Goal: Task Accomplishment & Management: Use online tool/utility

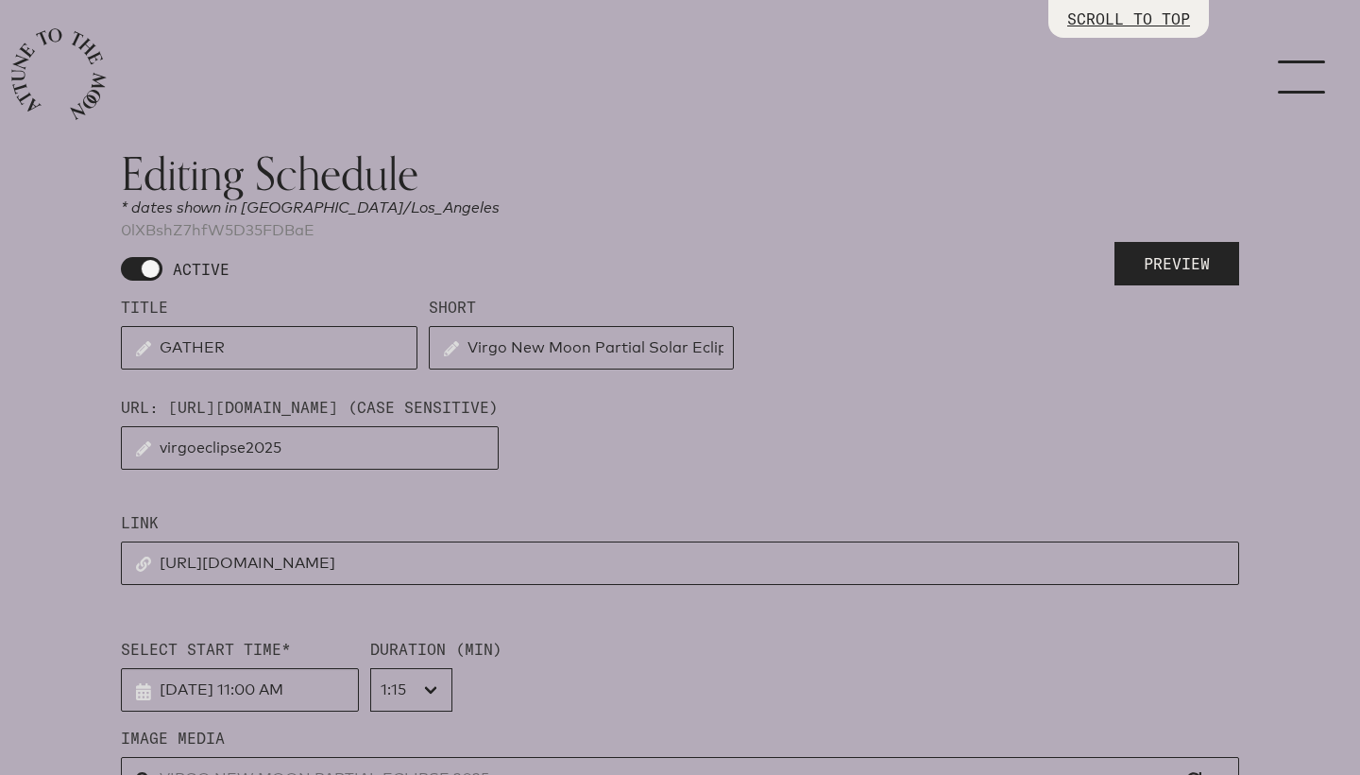
select select "4500"
select select "wt5MRi9amjesYzz3xPxkkeuMjBr1"
select select "2"
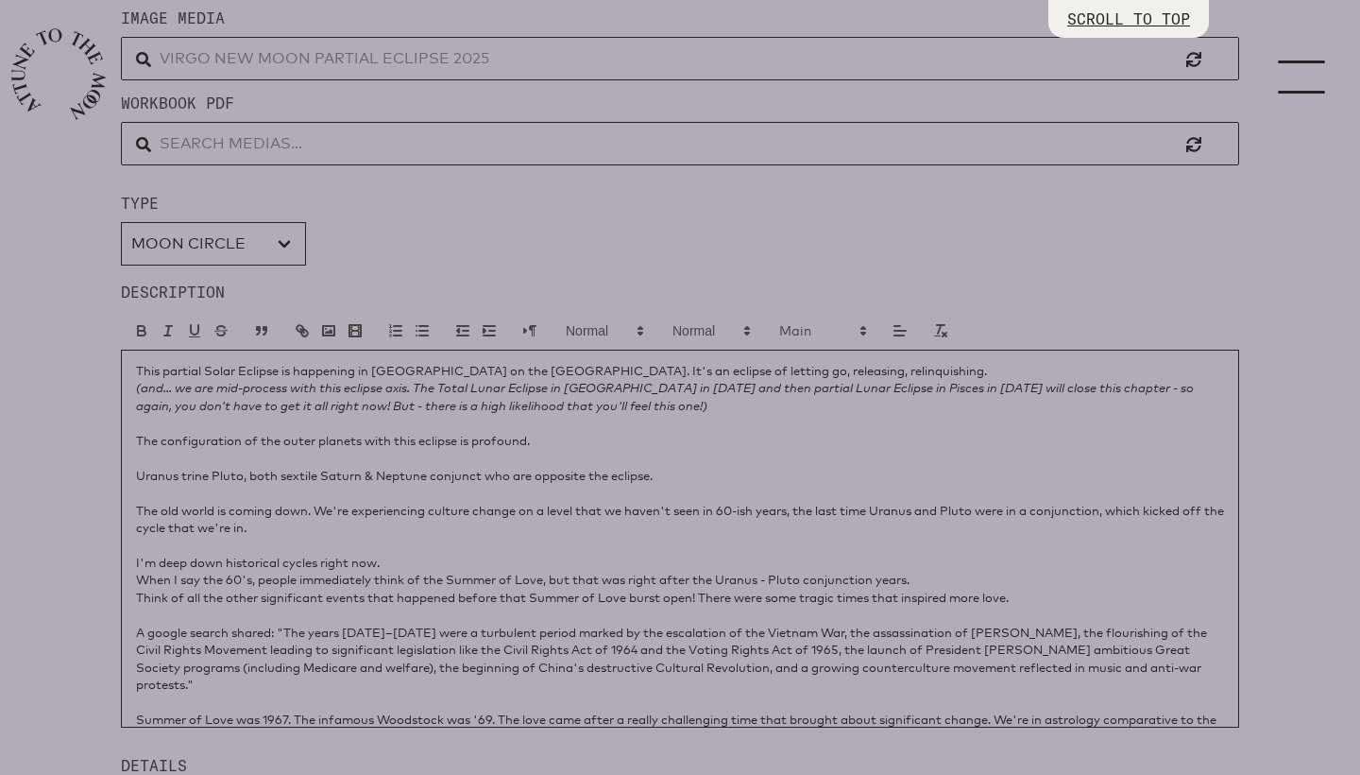
click at [383, 656] on p "A google search shared: "The years [DATE]–[DATE] were a turbulent period marked…" at bounding box center [680, 658] width 1088 height 70
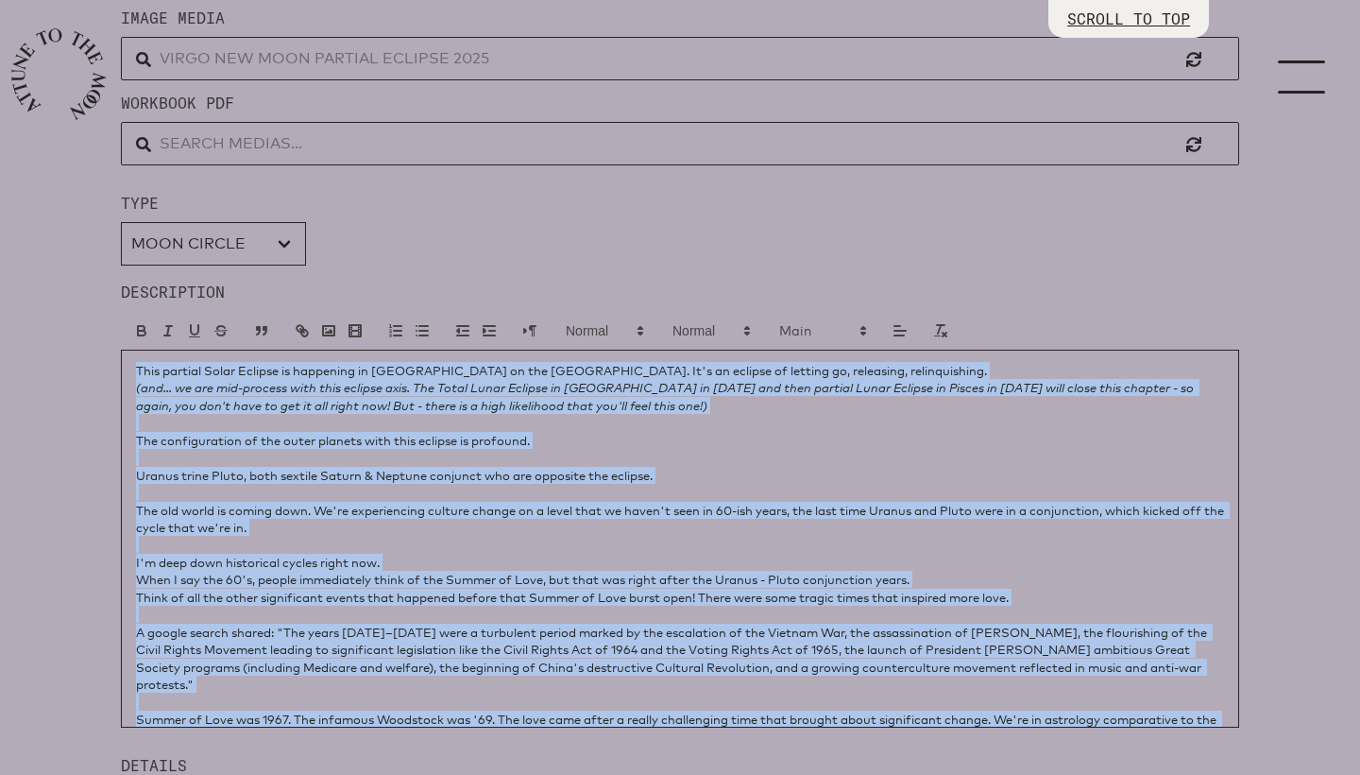
copy div "This partial Solar Eclipse is happening in [GEOGRAPHIC_DATA] on the [GEOGRAPHIC…"
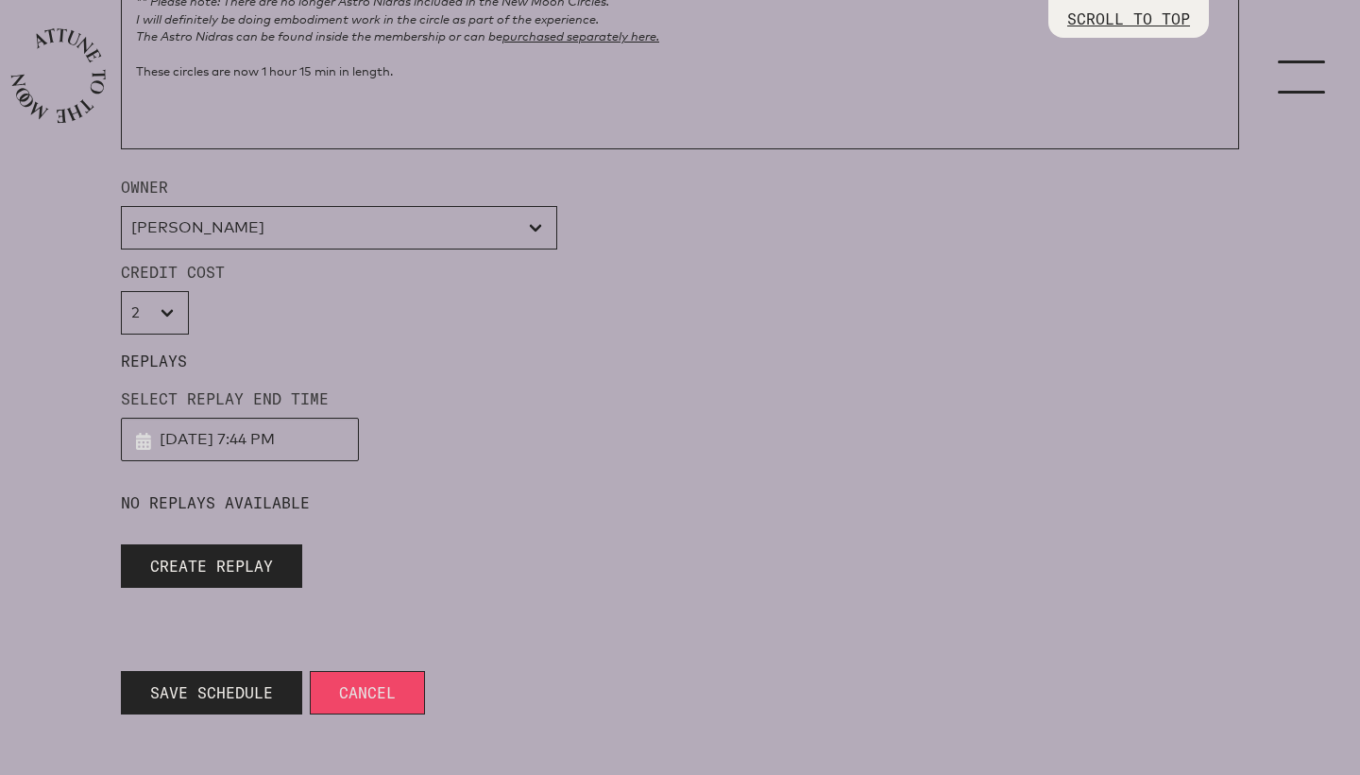
scroll to position [1773, 0]
click at [226, 683] on span "Save Schedule" at bounding box center [211, 692] width 123 height 23
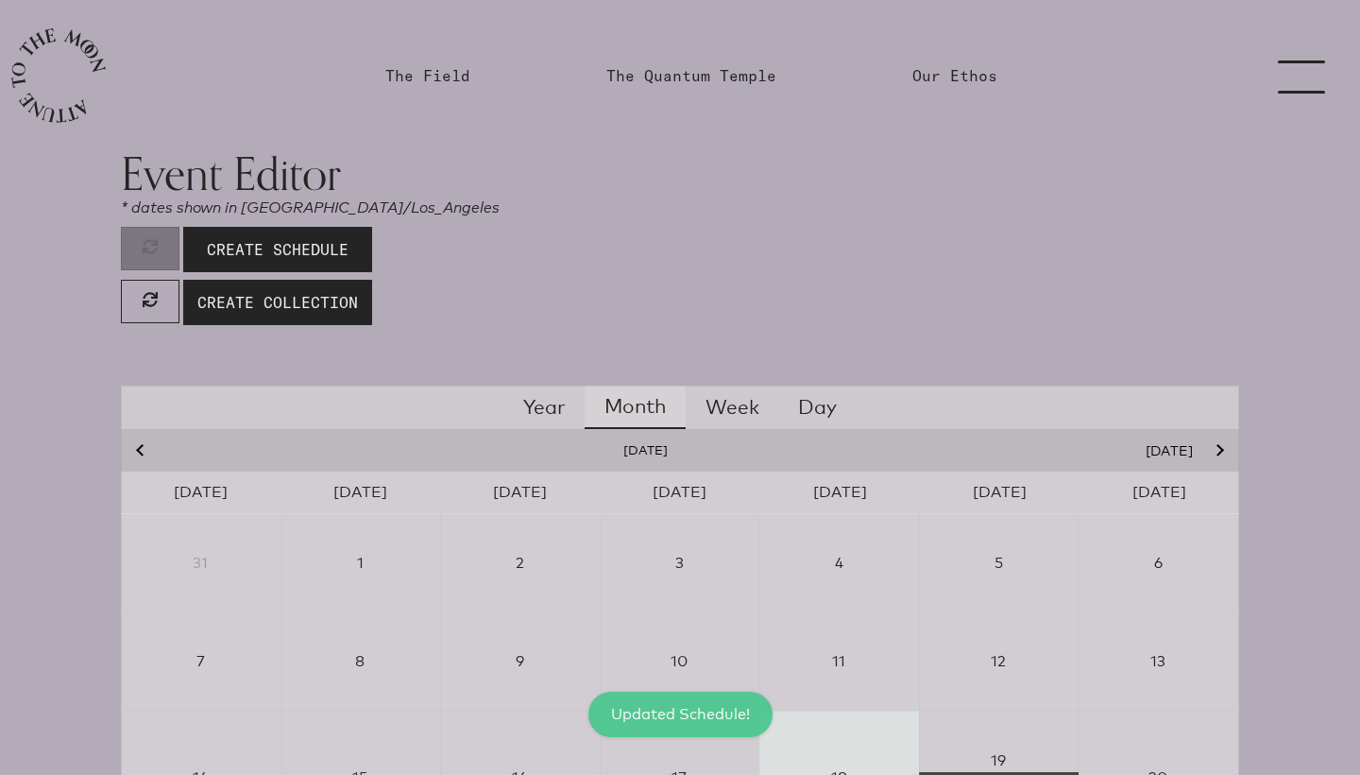
scroll to position [0, 0]
click at [709, 74] on link "The Quantum Temple" at bounding box center [691, 75] width 170 height 23
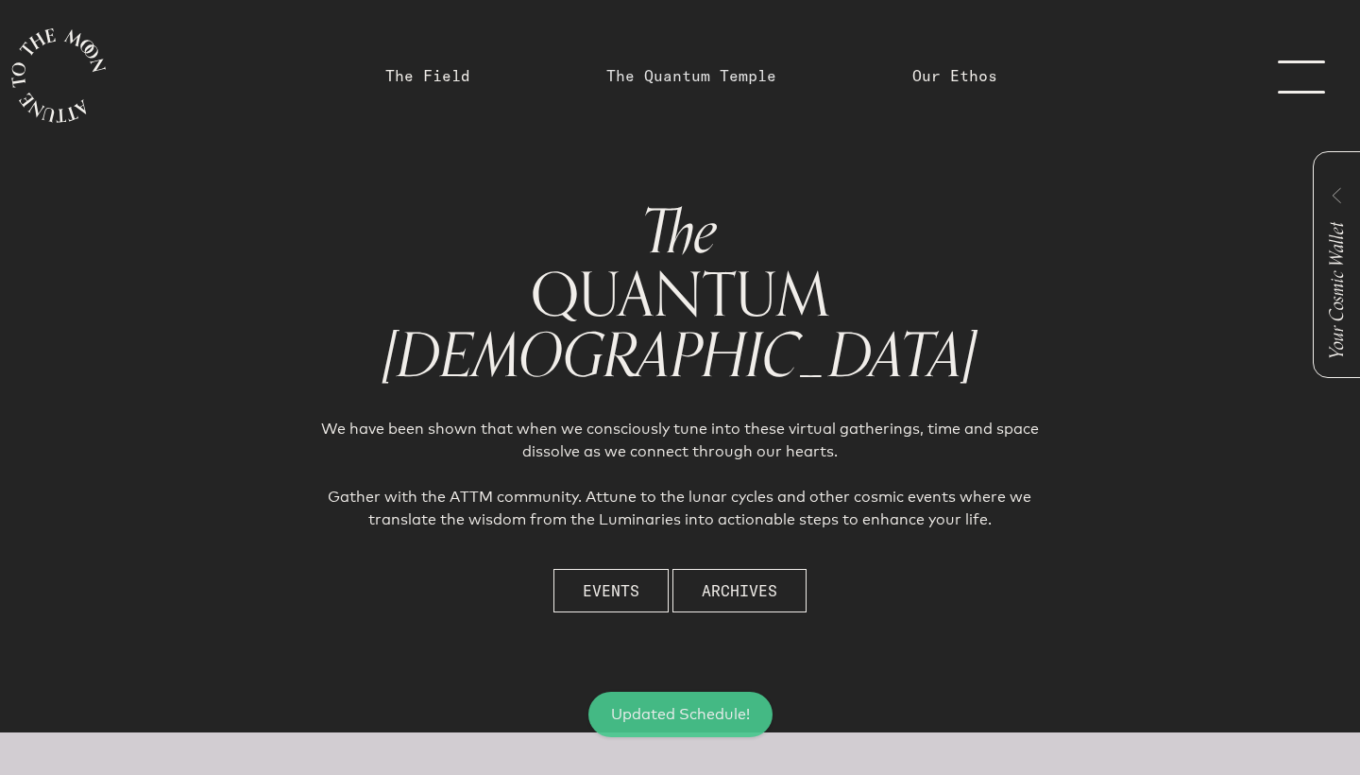
click at [695, 76] on link "The Quantum Temple" at bounding box center [691, 75] width 170 height 23
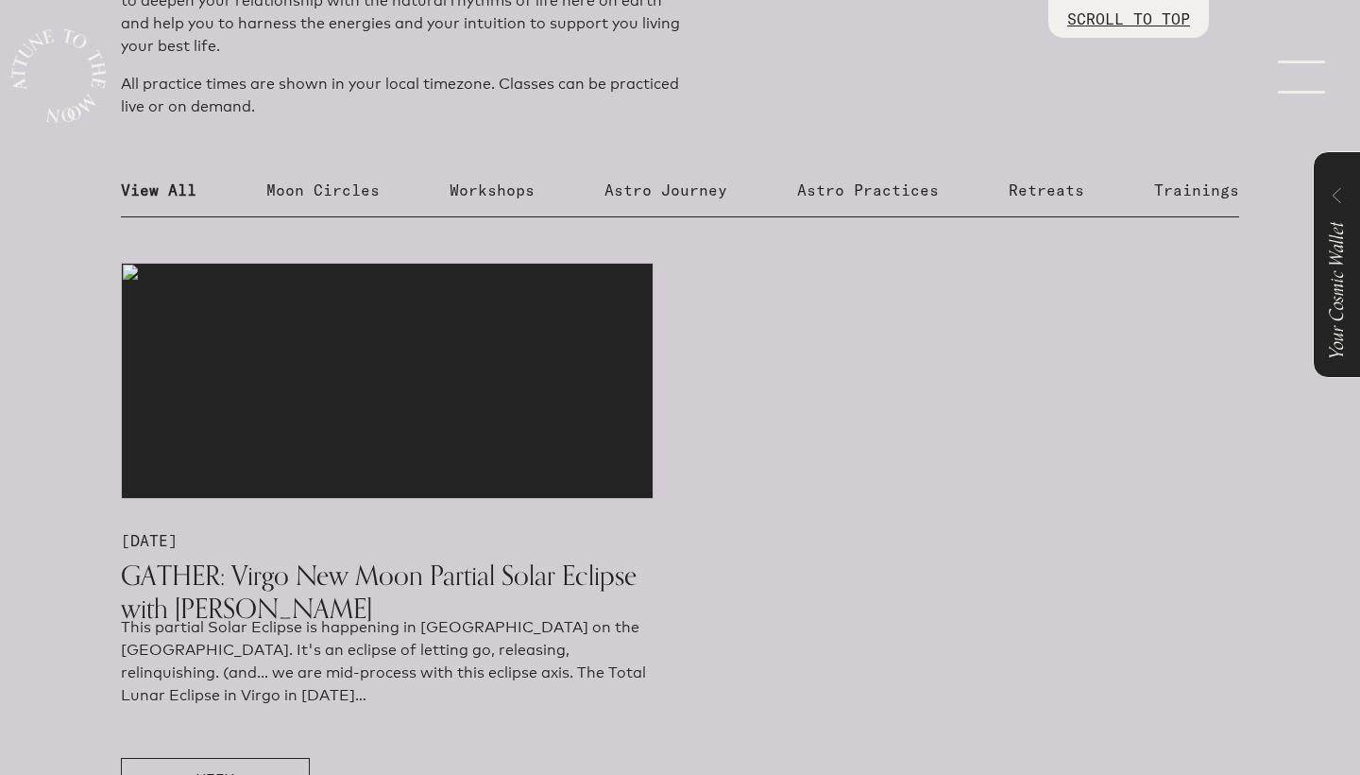
scroll to position [1063, 0]
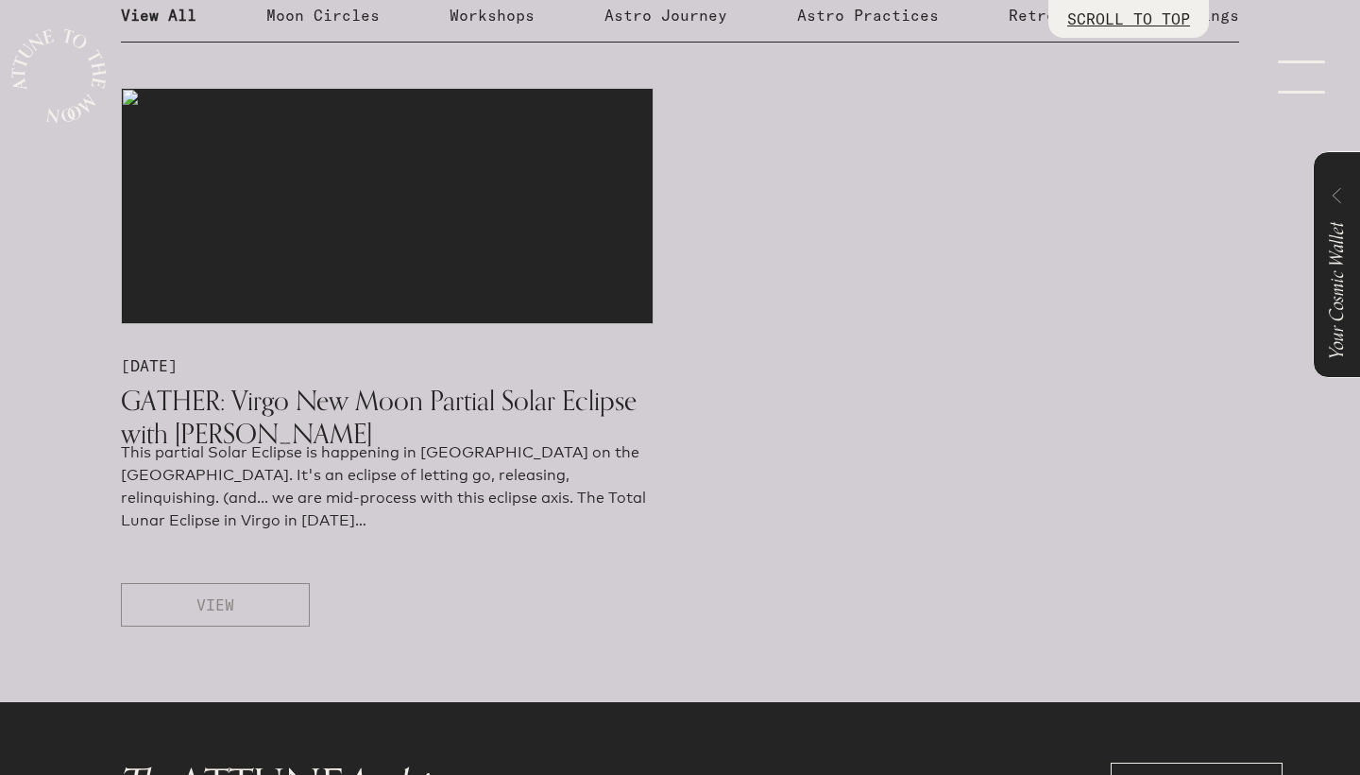
click at [213, 603] on span "VIEW" at bounding box center [215, 604] width 38 height 23
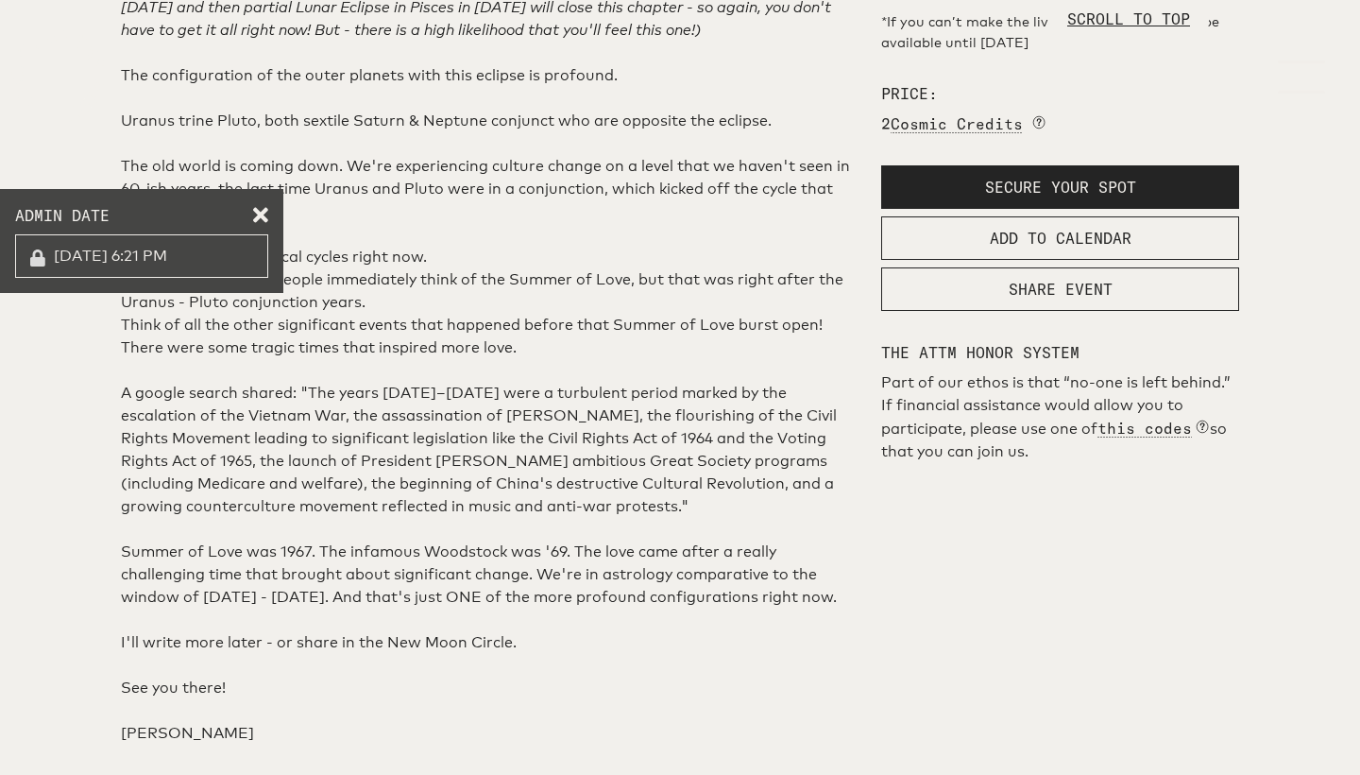
scroll to position [947, 0]
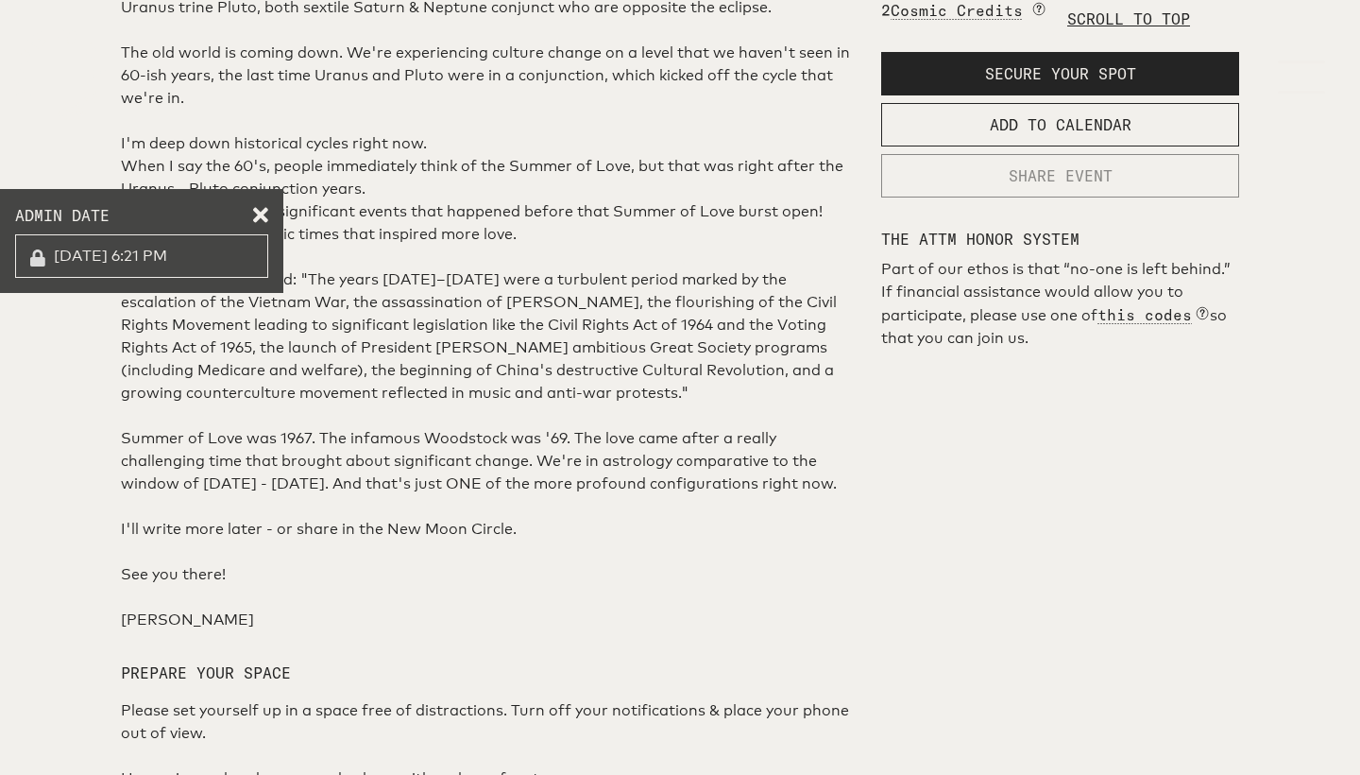
click at [1028, 187] on span "SHARE EVENT" at bounding box center [1061, 175] width 104 height 23
